Goal: Information Seeking & Learning: Learn about a topic

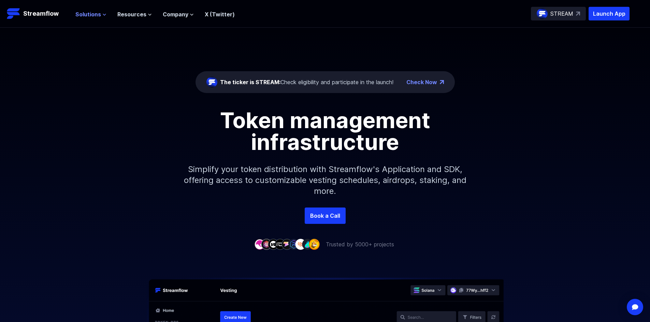
click at [92, 16] on span "Solutions" at bounding box center [88, 14] width 26 height 8
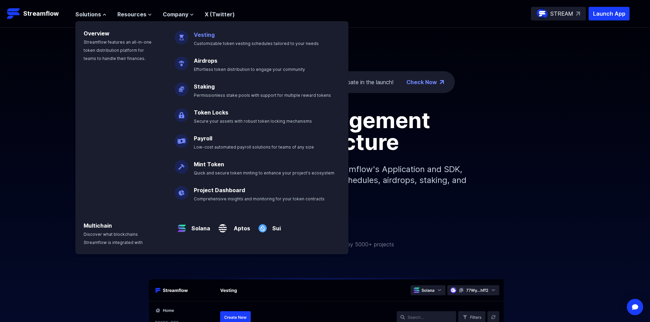
click at [201, 46] on p "Vesting Customizable token vesting schedules tailored to your needs" at bounding box center [261, 36] width 143 height 22
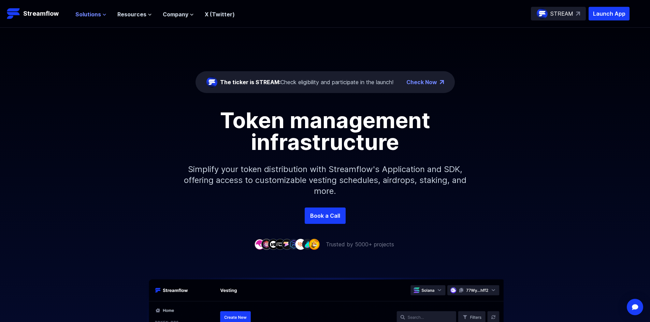
click at [99, 11] on span "Solutions" at bounding box center [88, 14] width 26 height 8
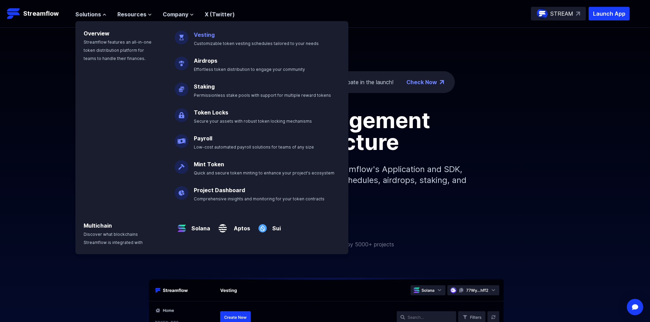
click at [210, 34] on link "Vesting" at bounding box center [204, 34] width 21 height 7
